Goal: Register for event/course

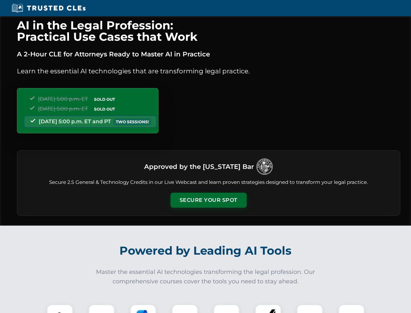
click at [208, 200] on button "Secure Your Spot" at bounding box center [209, 200] width 76 height 15
click at [60, 308] on img at bounding box center [59, 317] width 19 height 19
click at [102, 308] on div at bounding box center [102, 317] width 26 height 26
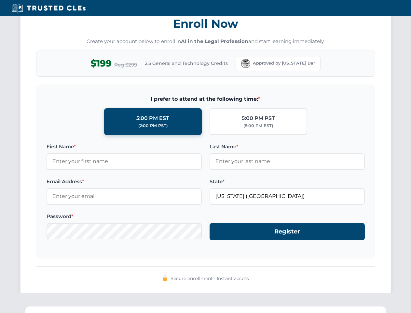
scroll to position [639, 0]
